Goal: Information Seeking & Learning: Learn about a topic

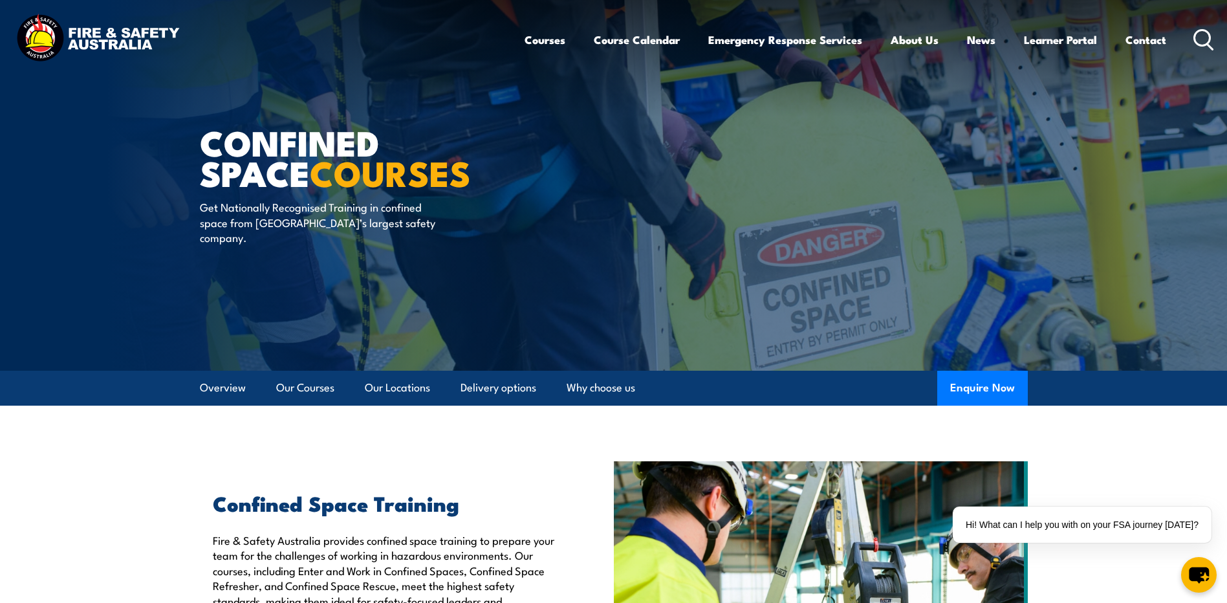
click at [148, 38] on img at bounding box center [97, 40] width 169 height 56
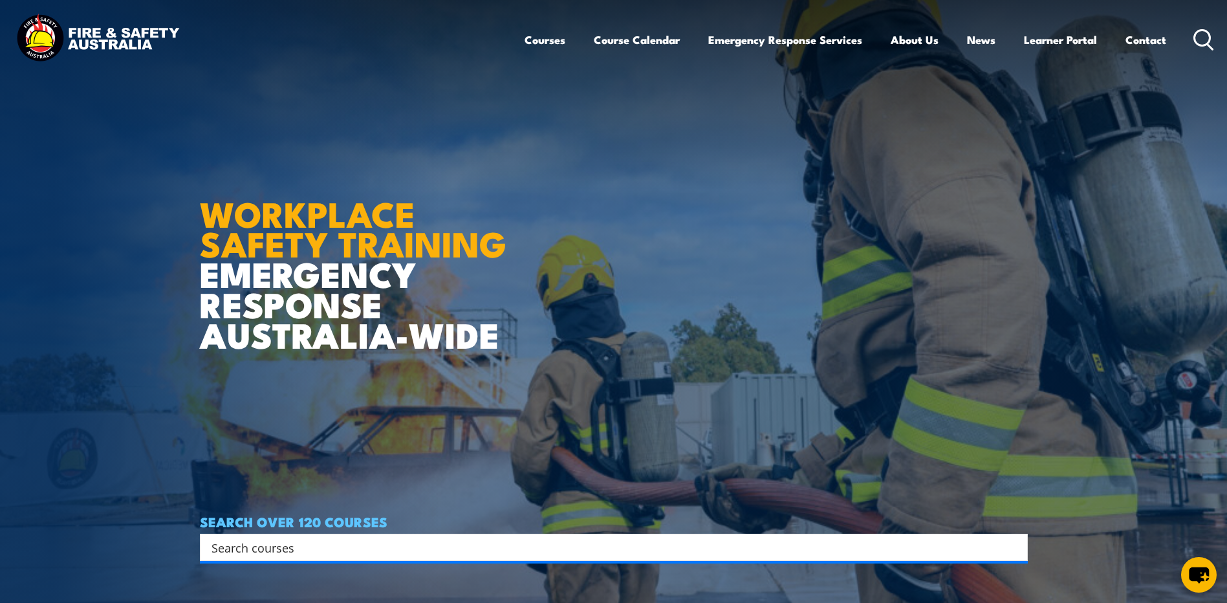
click at [109, 39] on img at bounding box center [97, 40] width 169 height 56
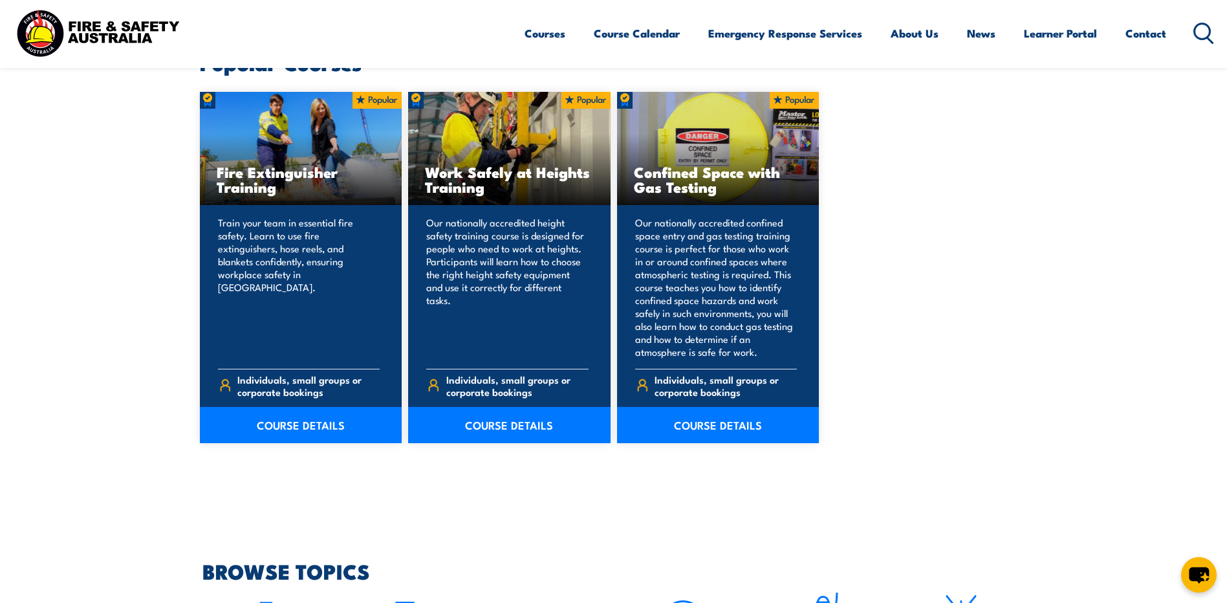
scroll to position [776, 0]
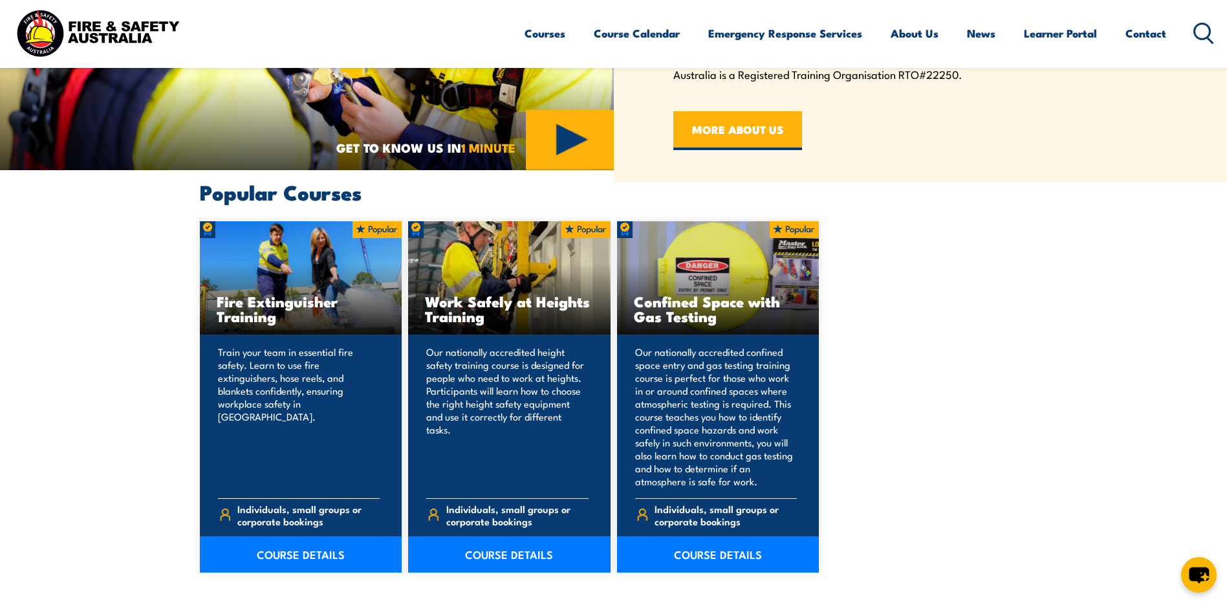
click at [270, 320] on h3 "Fire Extinguisher Training" at bounding box center [301, 309] width 169 height 30
click at [321, 545] on link "COURSE DETAILS" at bounding box center [301, 554] width 202 height 36
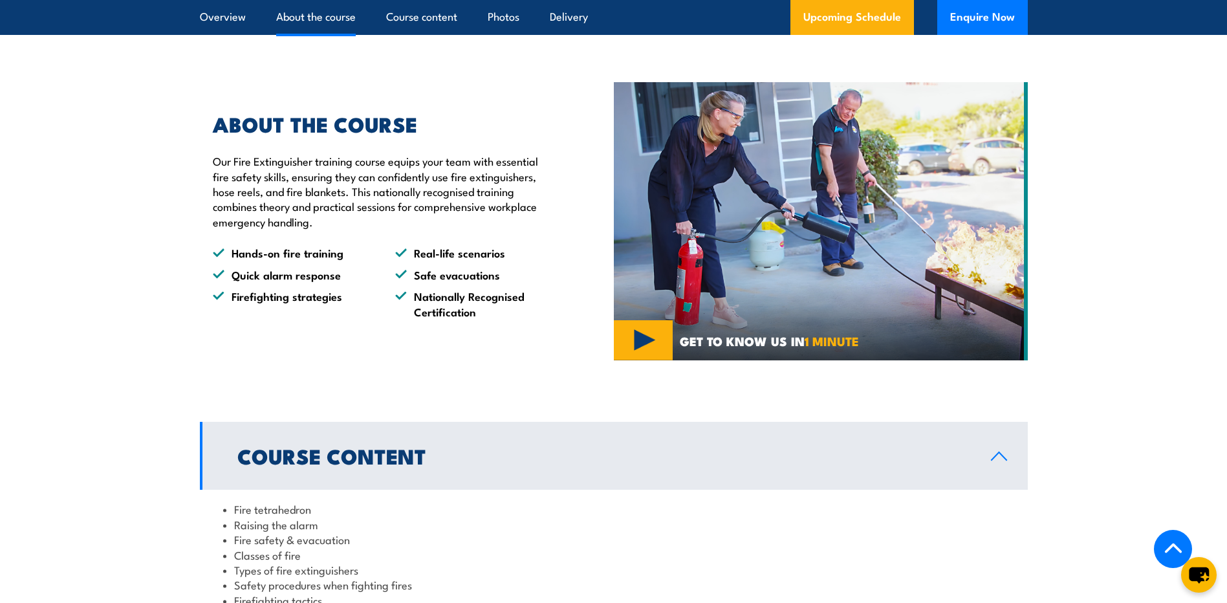
scroll to position [970, 0]
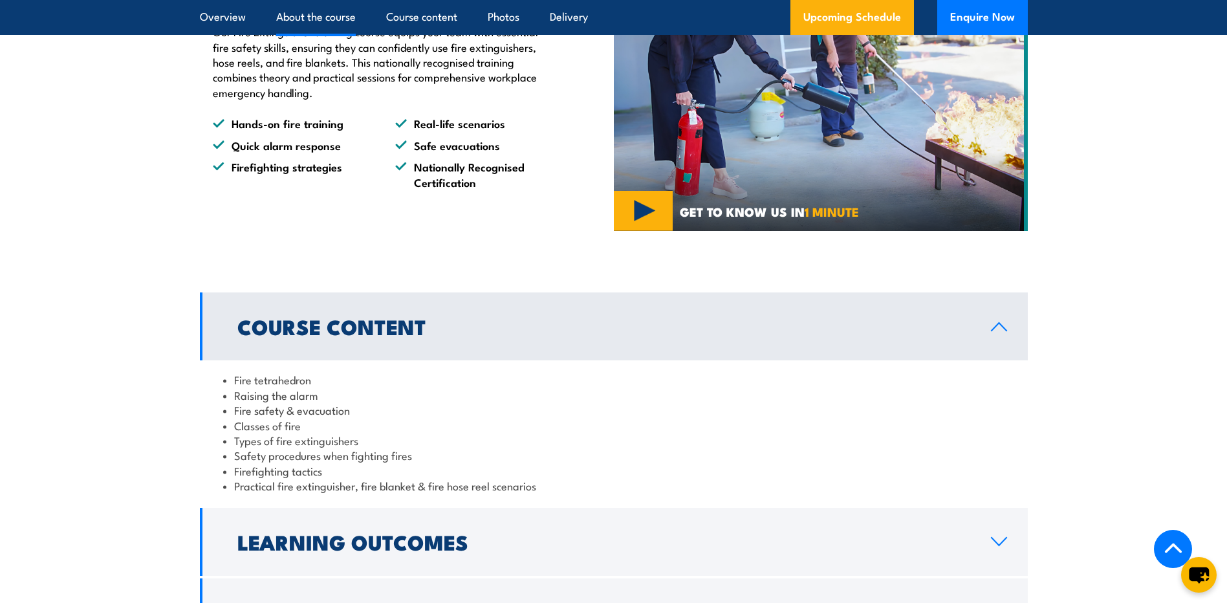
drag, startPoint x: 615, startPoint y: 486, endPoint x: 463, endPoint y: 436, distance: 160.0
click at [463, 436] on li "Types of fire extinguishers" at bounding box center [613, 440] width 781 height 15
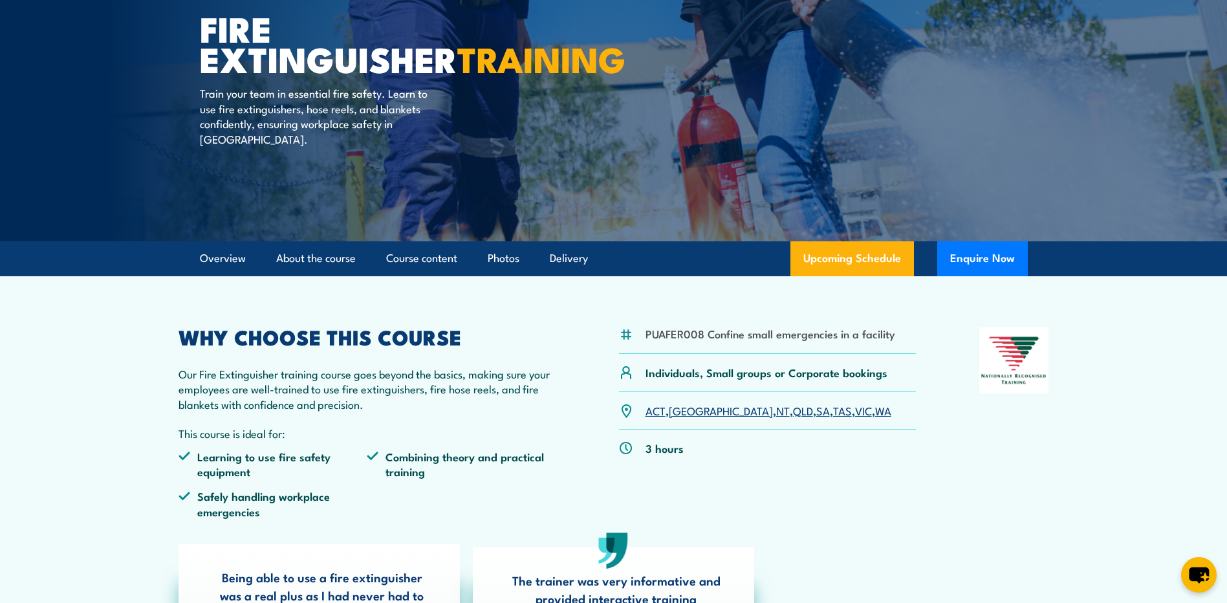
scroll to position [0, 0]
